Goal: Communication & Community: Participate in discussion

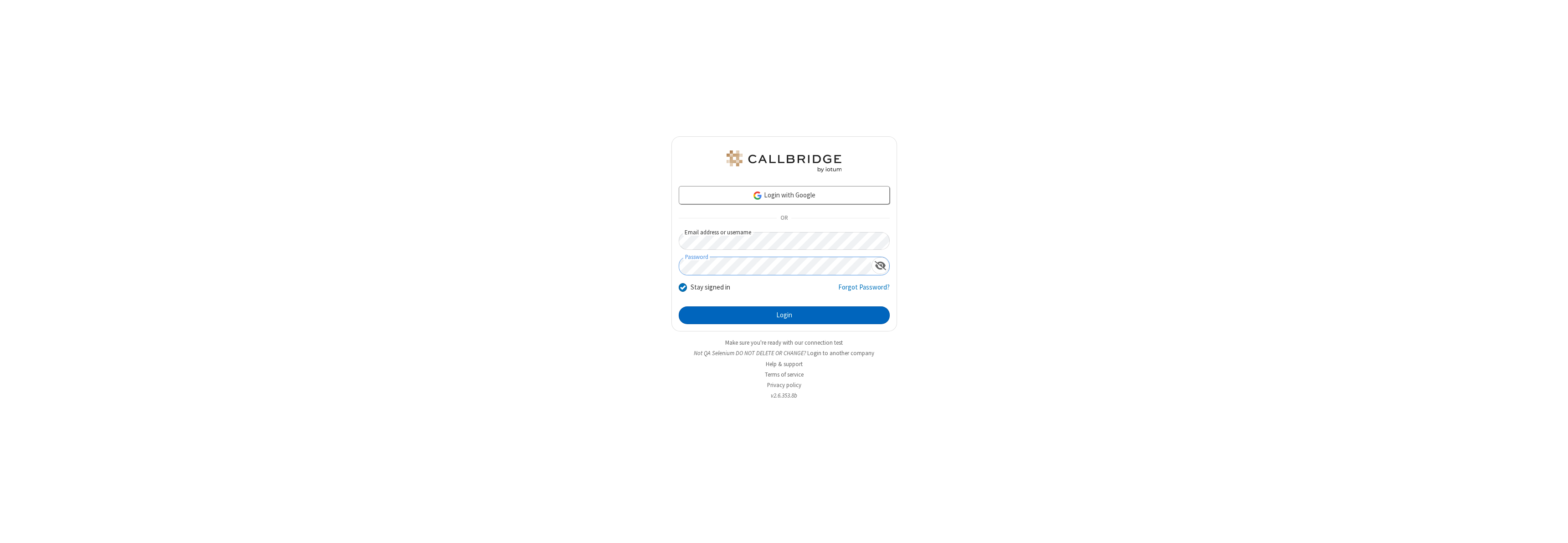
click at [784, 315] on button "Login" at bounding box center [784, 315] width 211 height 18
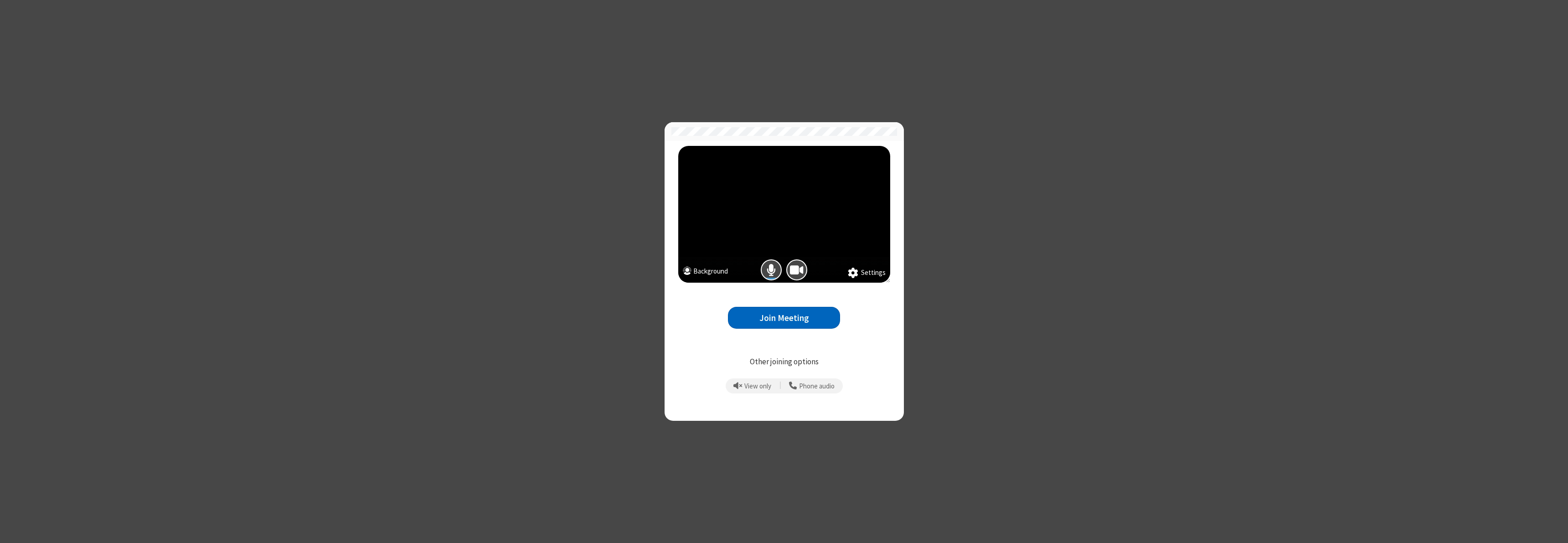
click at [784, 318] on button "Join Meeting" at bounding box center [784, 318] width 112 height 23
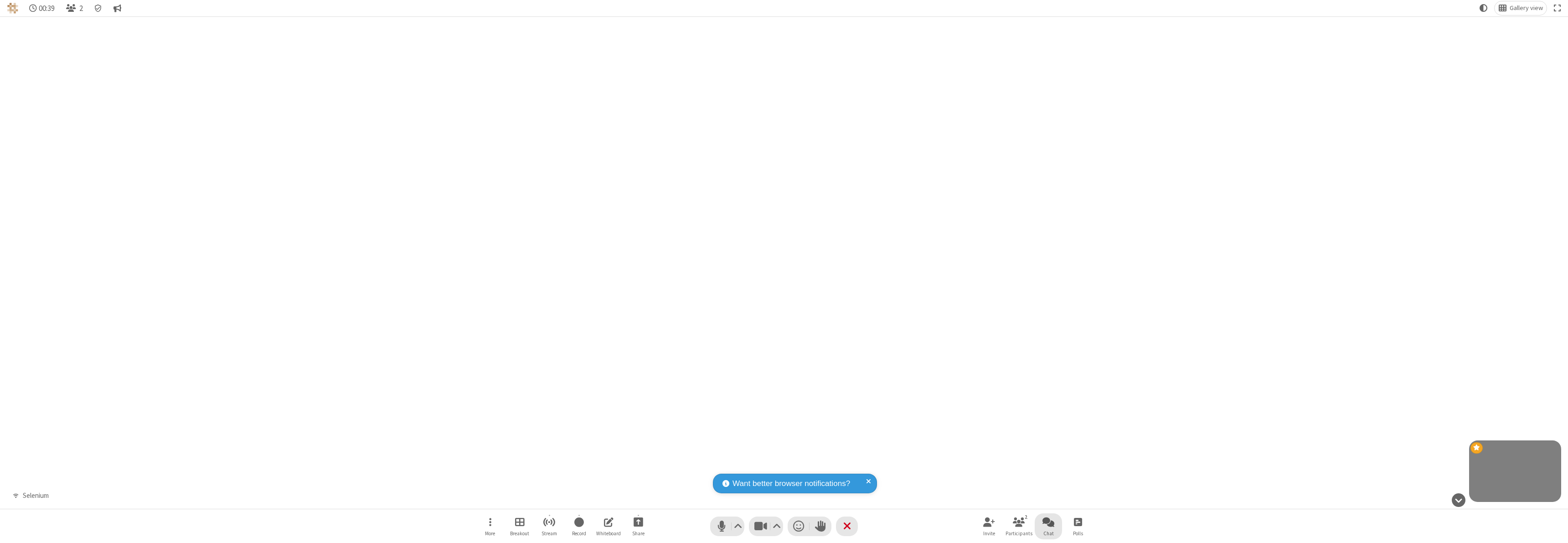
click at [1048, 522] on span "Open chat" at bounding box center [1048, 522] width 12 height 12
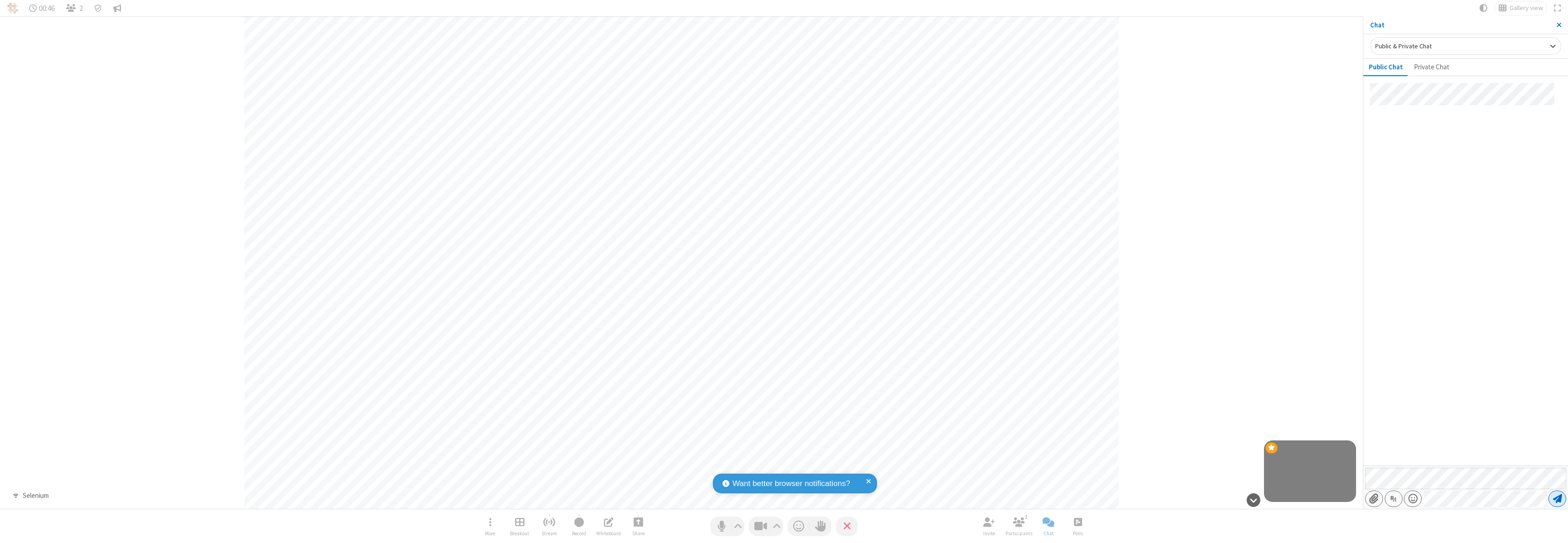
click at [1557, 499] on span "Send message" at bounding box center [1557, 499] width 9 height 9
click at [1559, 25] on span "Close sidebar" at bounding box center [1559, 24] width 5 height 7
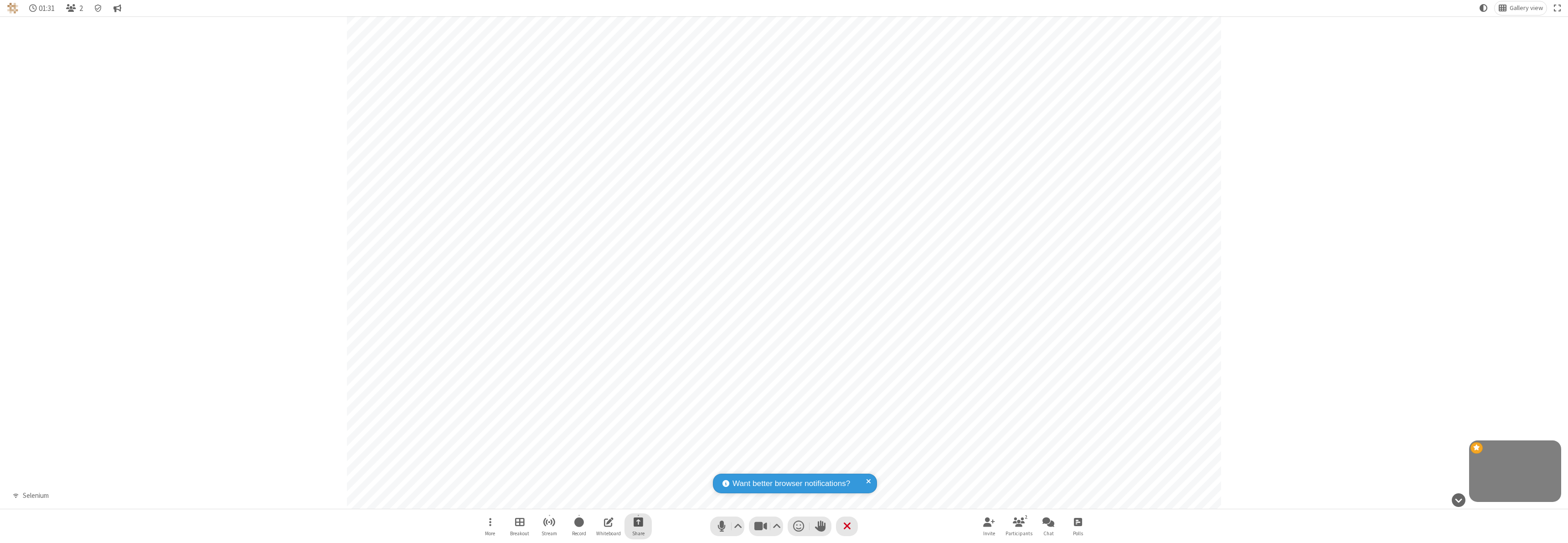
click at [638, 522] on span "Start sharing" at bounding box center [639, 522] width 10 height 12
click at [601, 500] on span "Share my screen" at bounding box center [601, 500] width 10 height 8
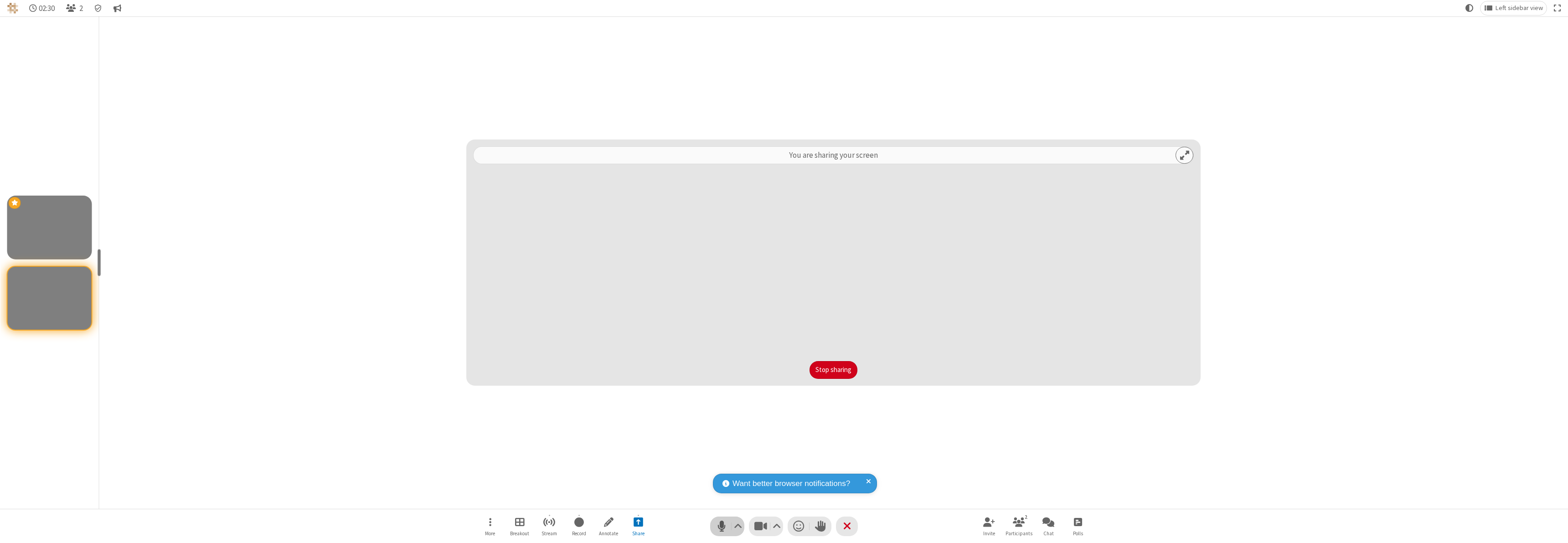
click at [727, 526] on span "Mute (⌘+Shift+A)" at bounding box center [721, 527] width 13 height 13
click at [727, 526] on span "Unmute (⌘+Shift+A)" at bounding box center [721, 527] width 13 height 13
click at [727, 526] on span "Mute (⌘+Shift+A)" at bounding box center [721, 527] width 13 height 13
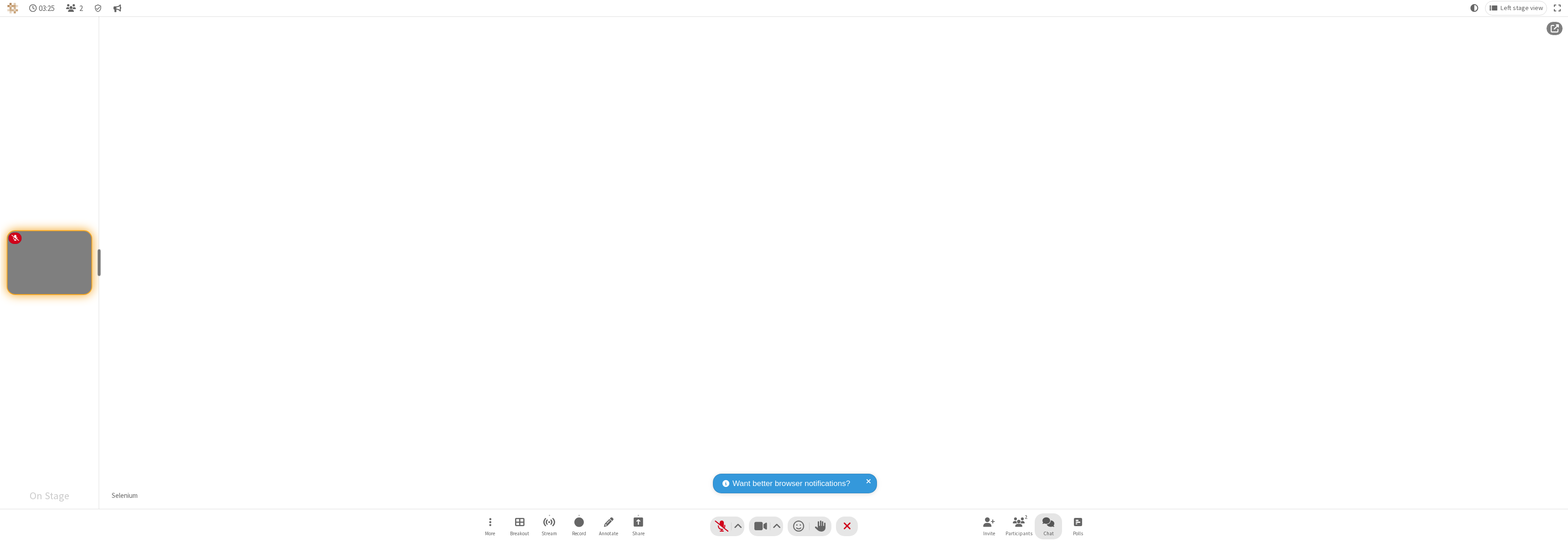
click at [1048, 522] on span "Open chat" at bounding box center [1048, 522] width 12 height 12
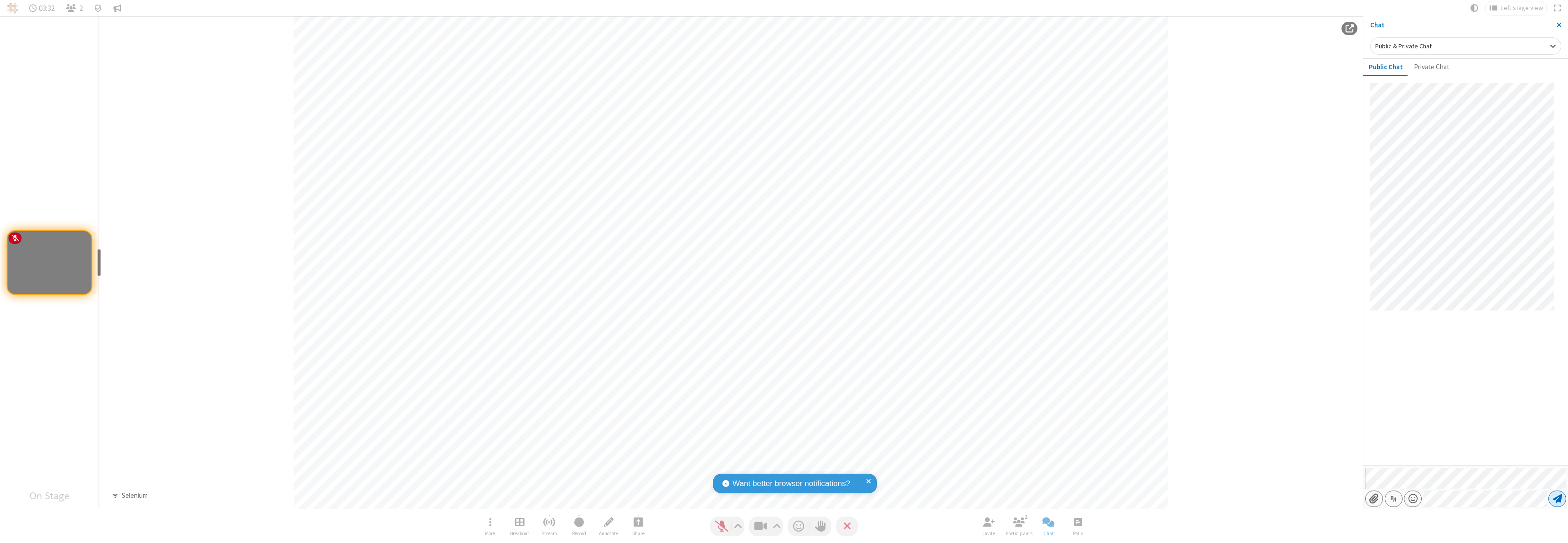
click at [1557, 499] on span "Send message" at bounding box center [1557, 499] width 9 height 9
click at [1559, 25] on span "Close sidebar" at bounding box center [1559, 24] width 5 height 7
